Goal: Information Seeking & Learning: Learn about a topic

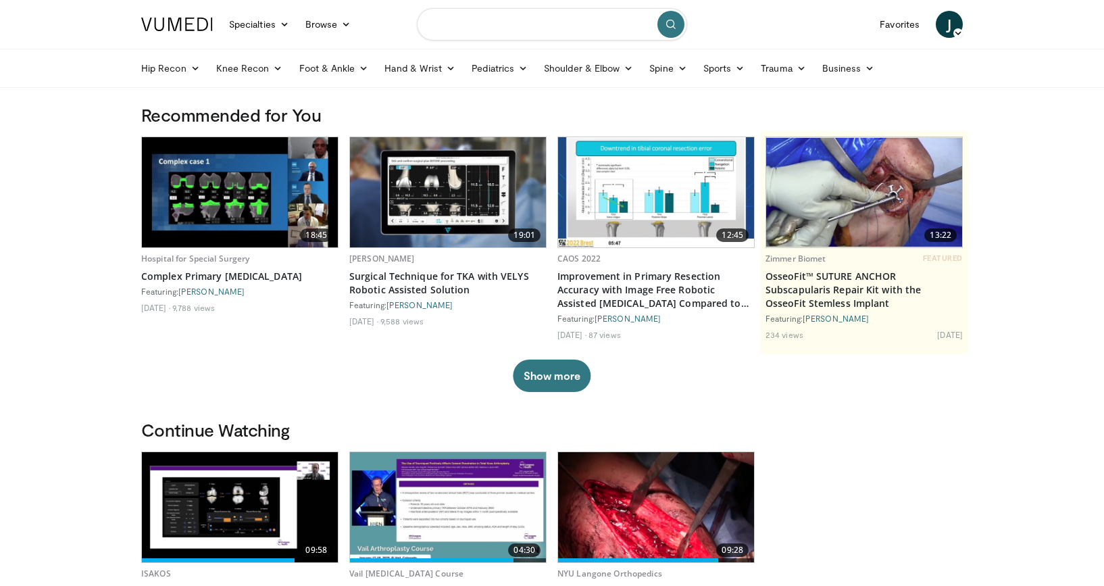
click at [535, 24] on input "Search topics, interventions" at bounding box center [552, 24] width 270 height 32
type input "**********"
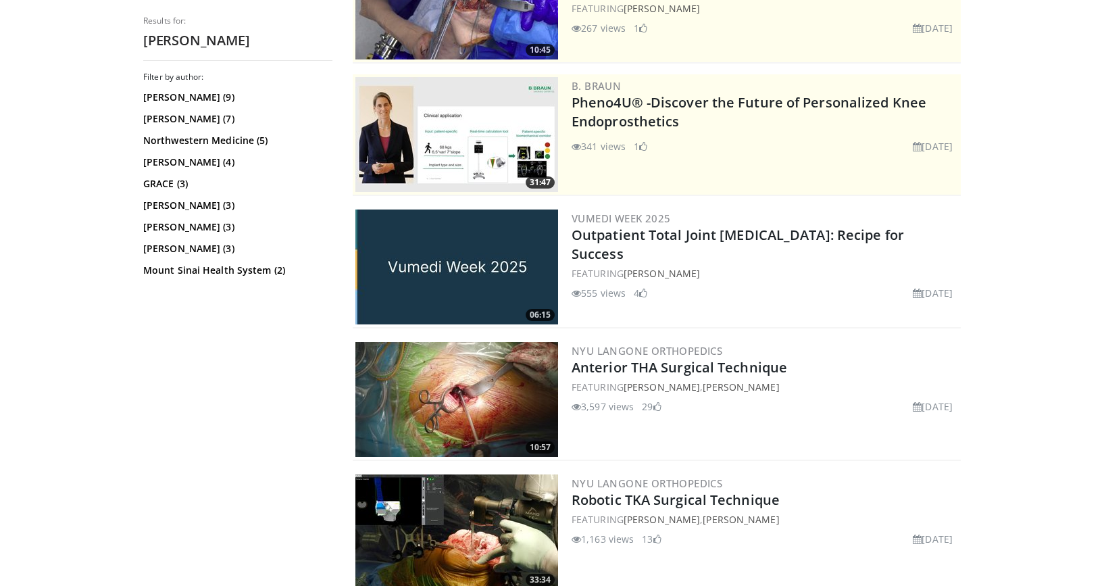
scroll to position [218, 0]
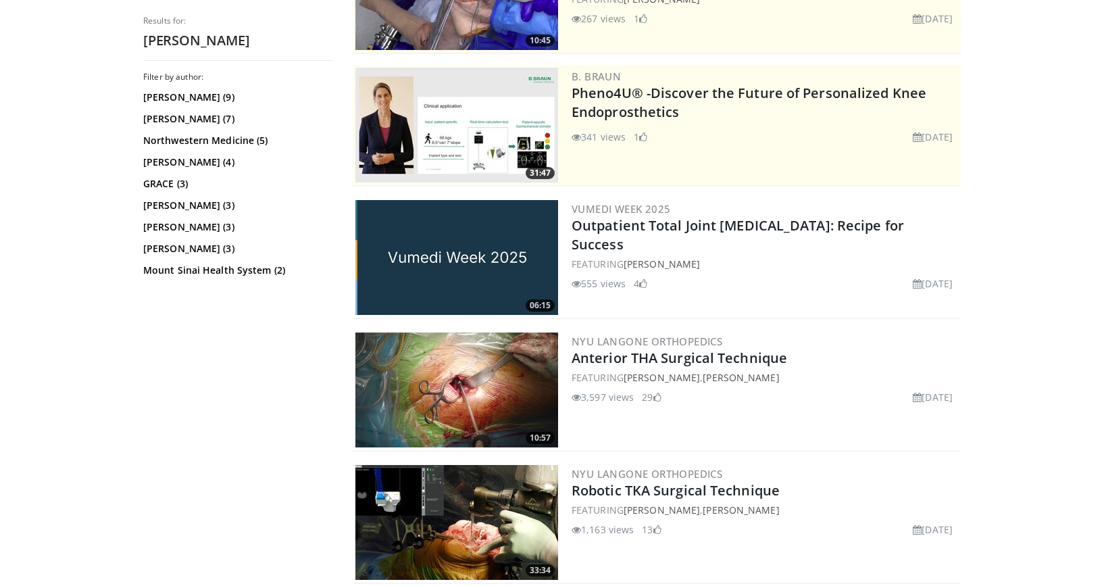
click at [529, 365] on img at bounding box center [456, 389] width 203 height 115
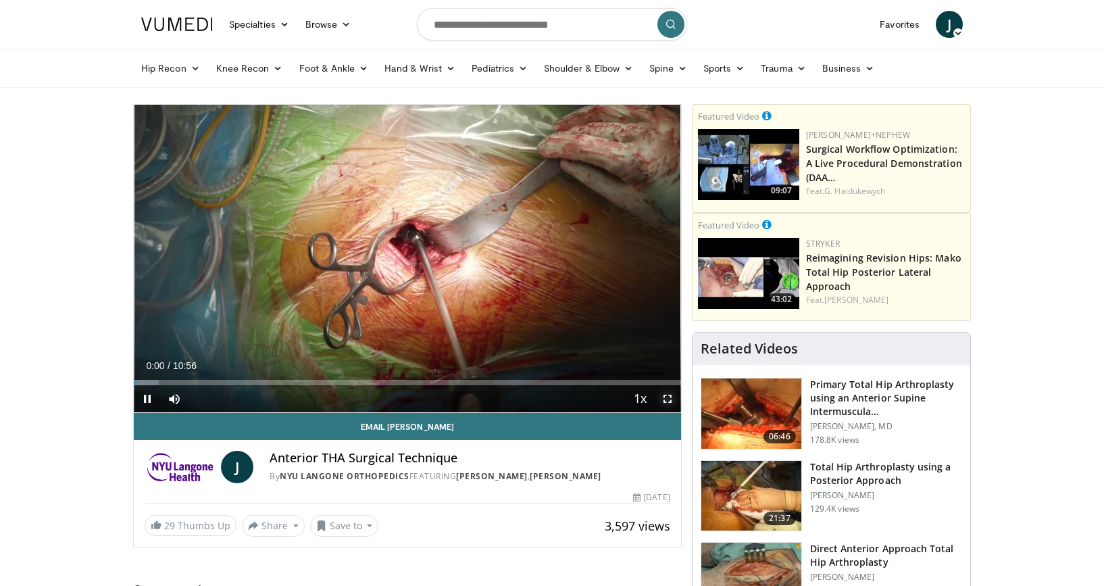
click at [669, 399] on span "Video Player" at bounding box center [667, 398] width 27 height 27
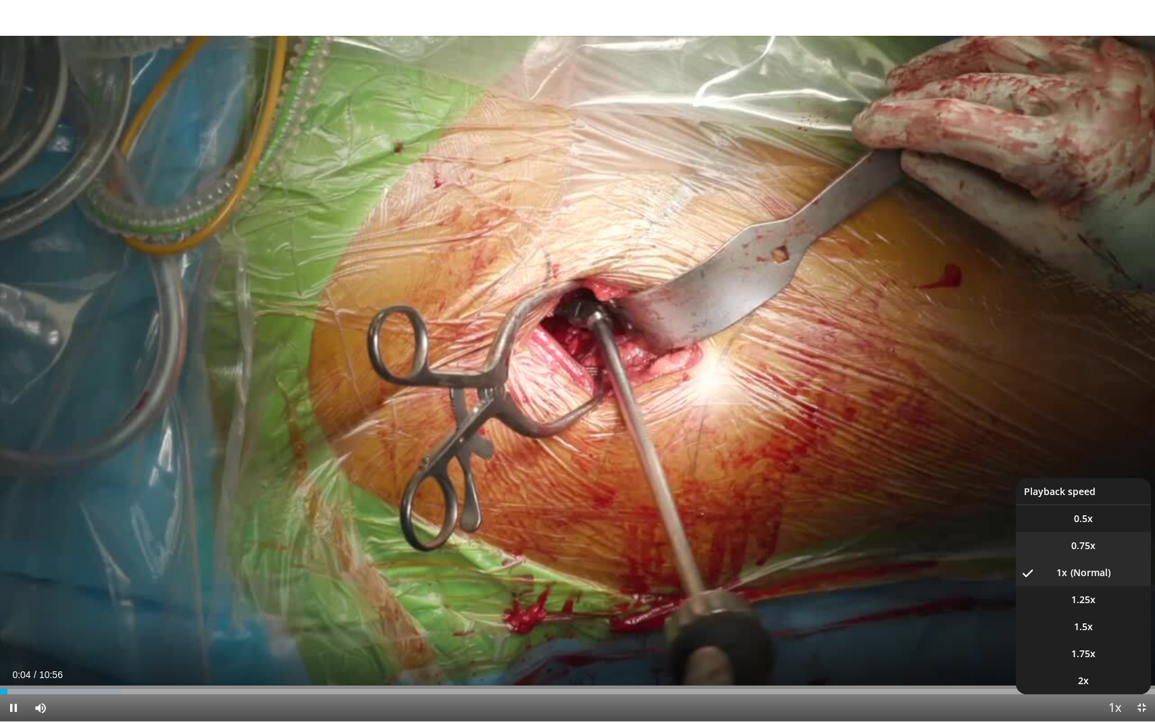
click at [1081, 548] on span "0.75x" at bounding box center [1083, 546] width 24 height 14
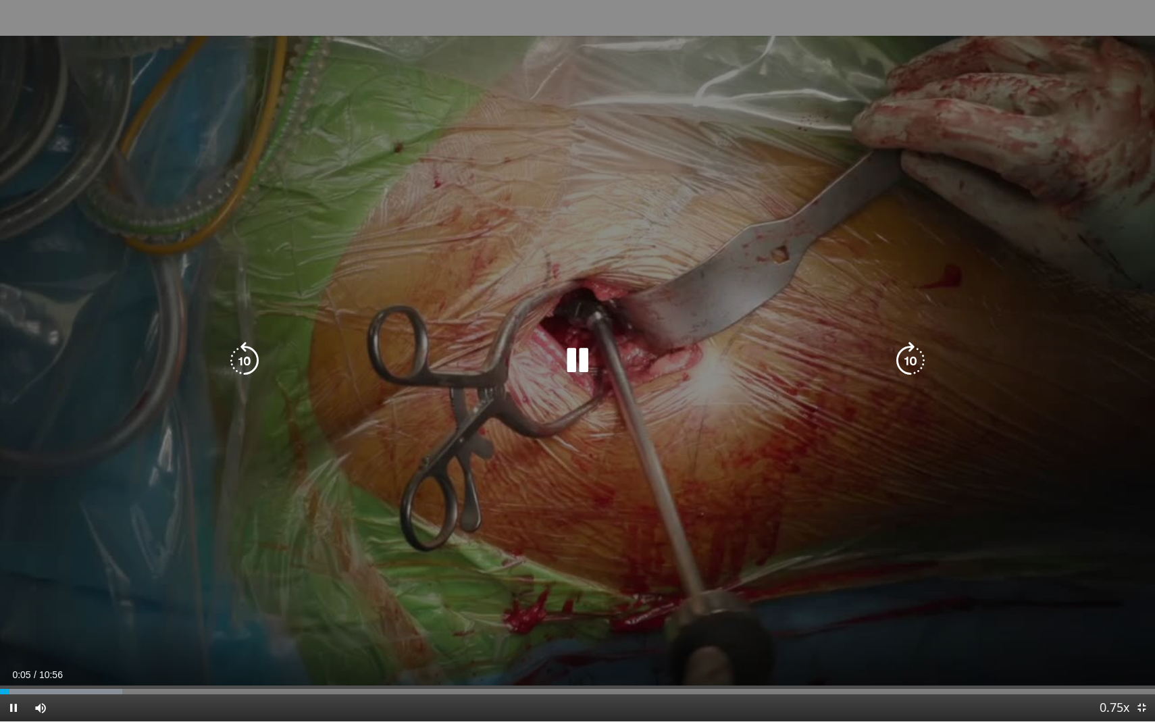
click at [1006, 564] on div "10 seconds Tap to unmute" at bounding box center [577, 360] width 1155 height 721
